Goal: Information Seeking & Learning: Learn about a topic

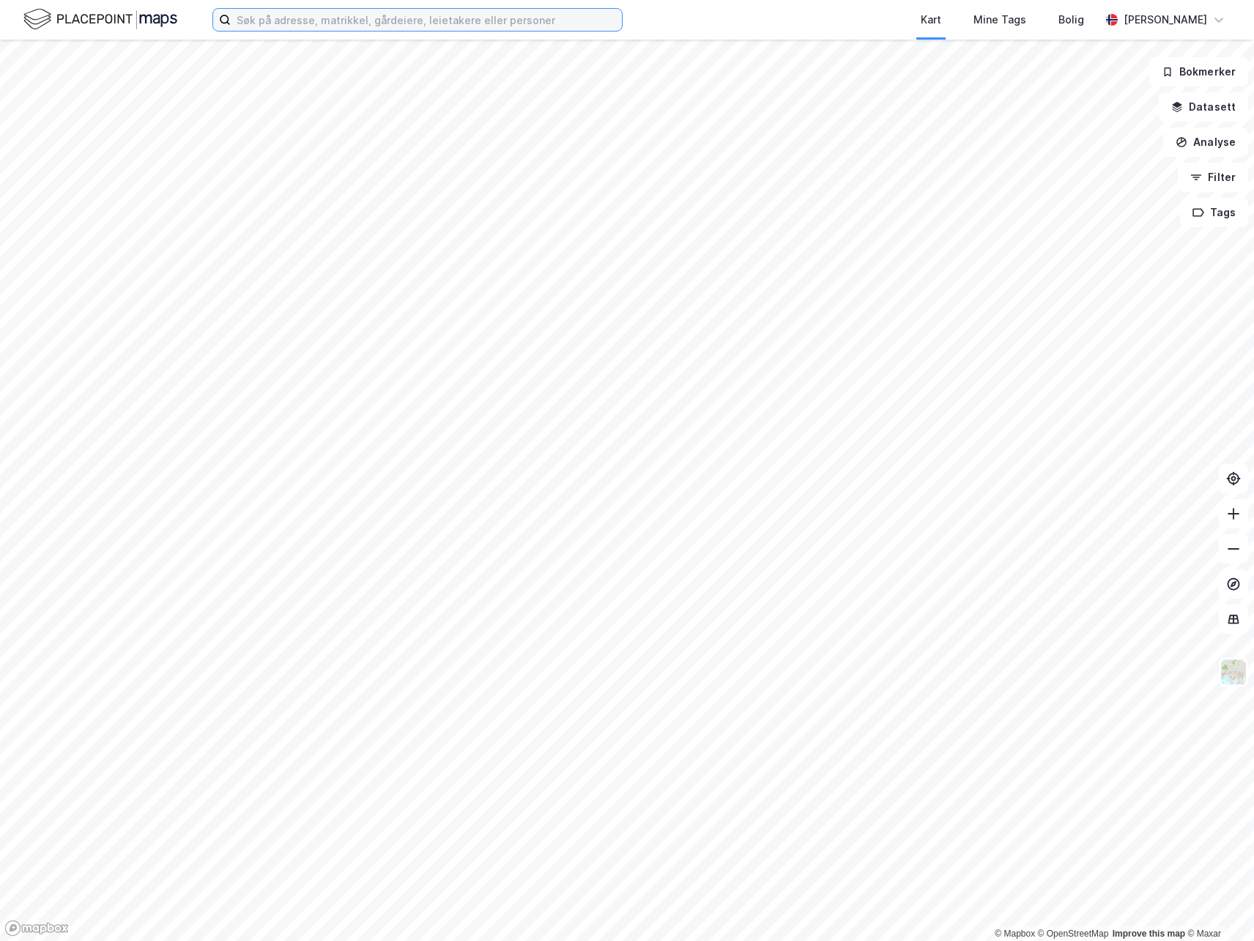
click at [484, 12] on input at bounding box center [426, 20] width 391 height 22
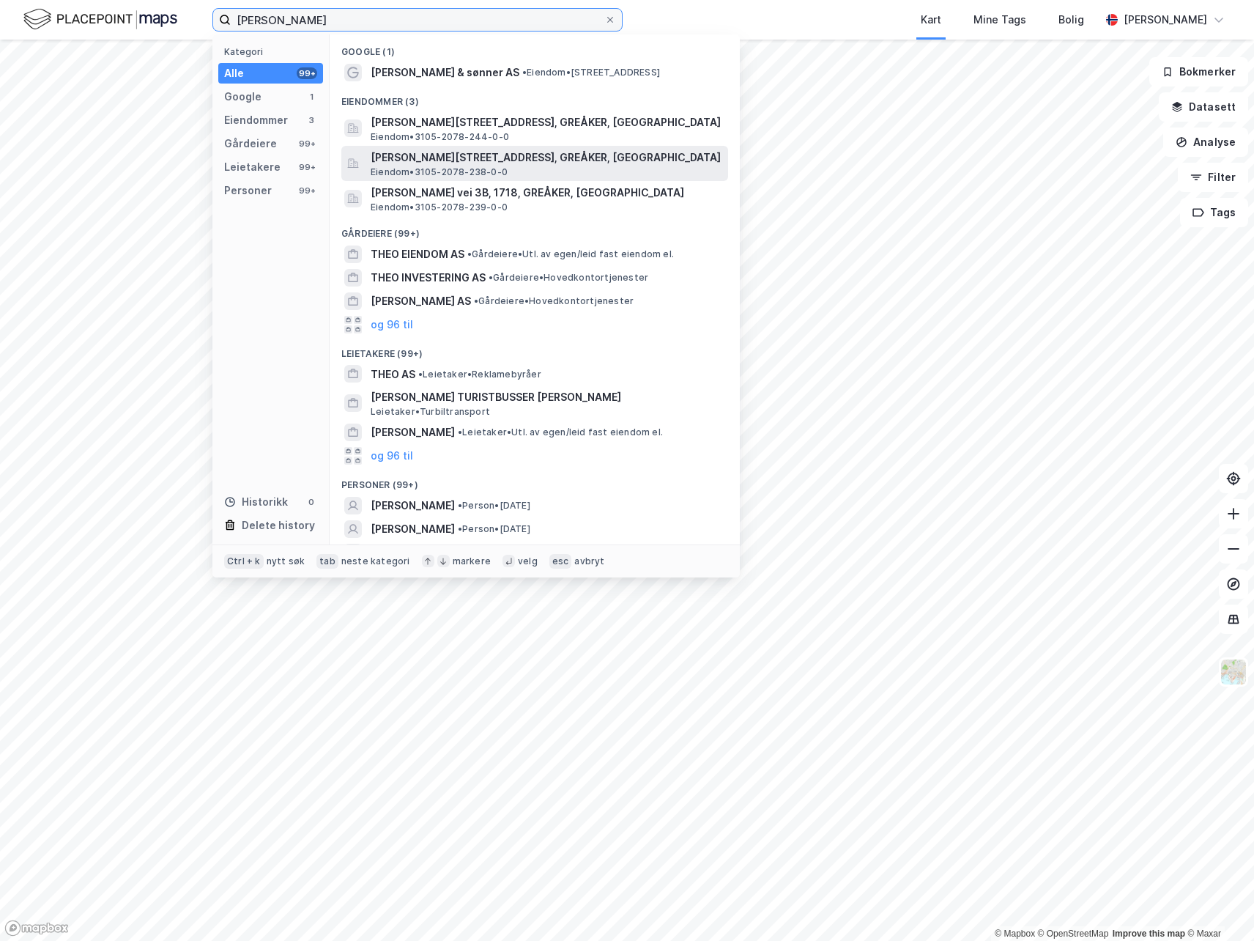
type input "[PERSON_NAME]"
click at [577, 152] on span "[PERSON_NAME][STREET_ADDRESS], GREÅKER, [GEOGRAPHIC_DATA]" at bounding box center [547, 158] width 352 height 18
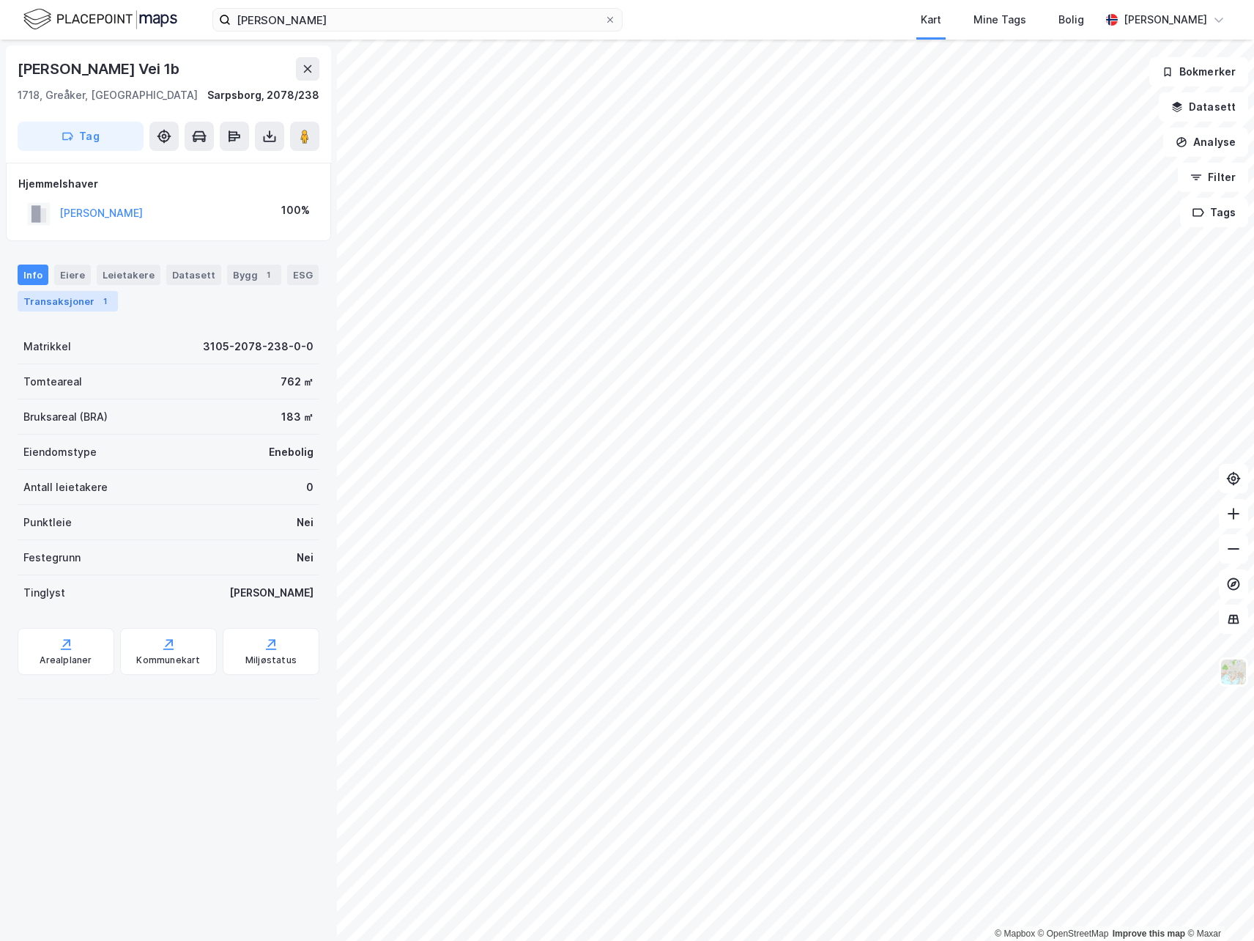
click at [90, 300] on div "Transaksjoner 1" at bounding box center [68, 301] width 100 height 21
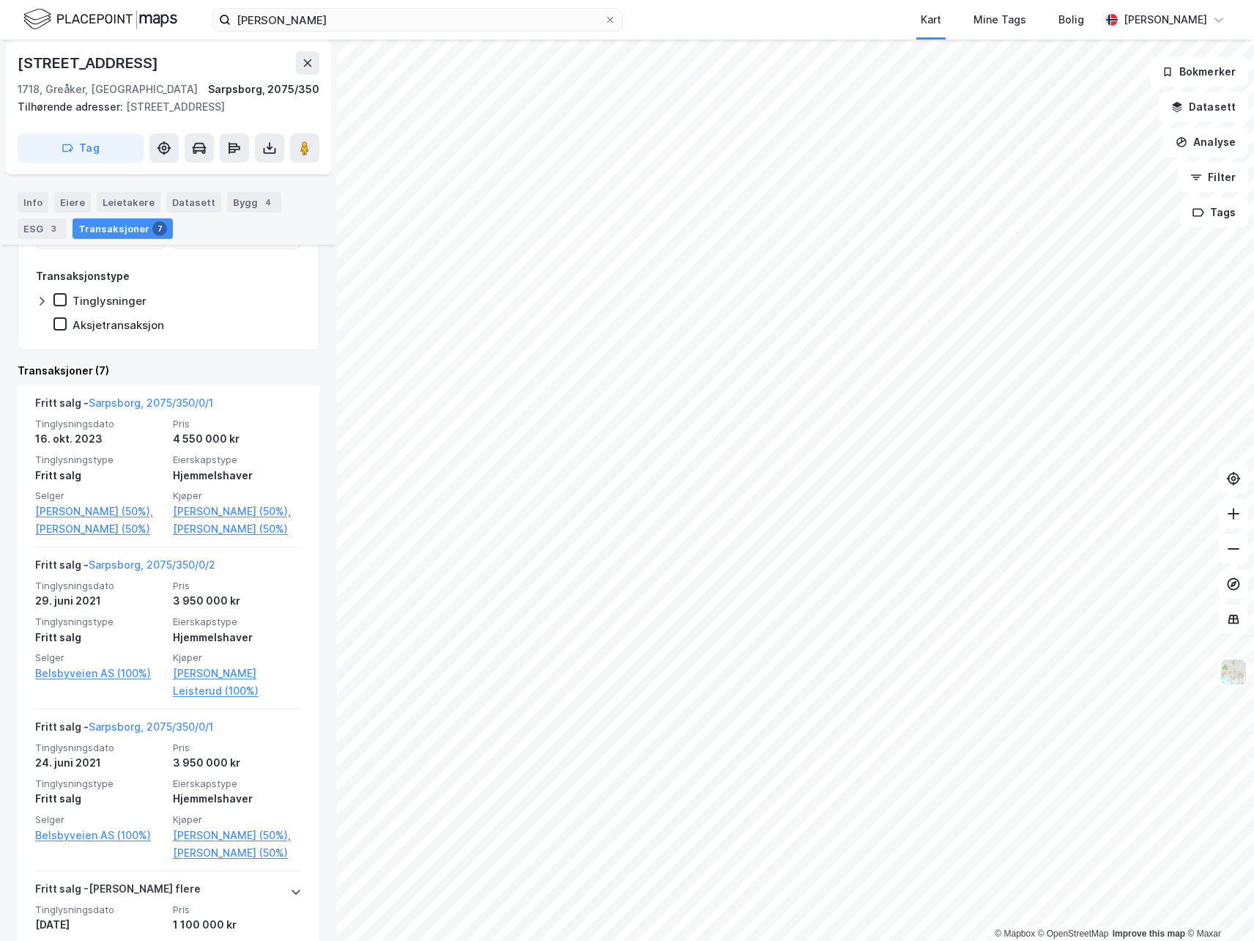
scroll to position [366, 0]
